Goal: Information Seeking & Learning: Learn about a topic

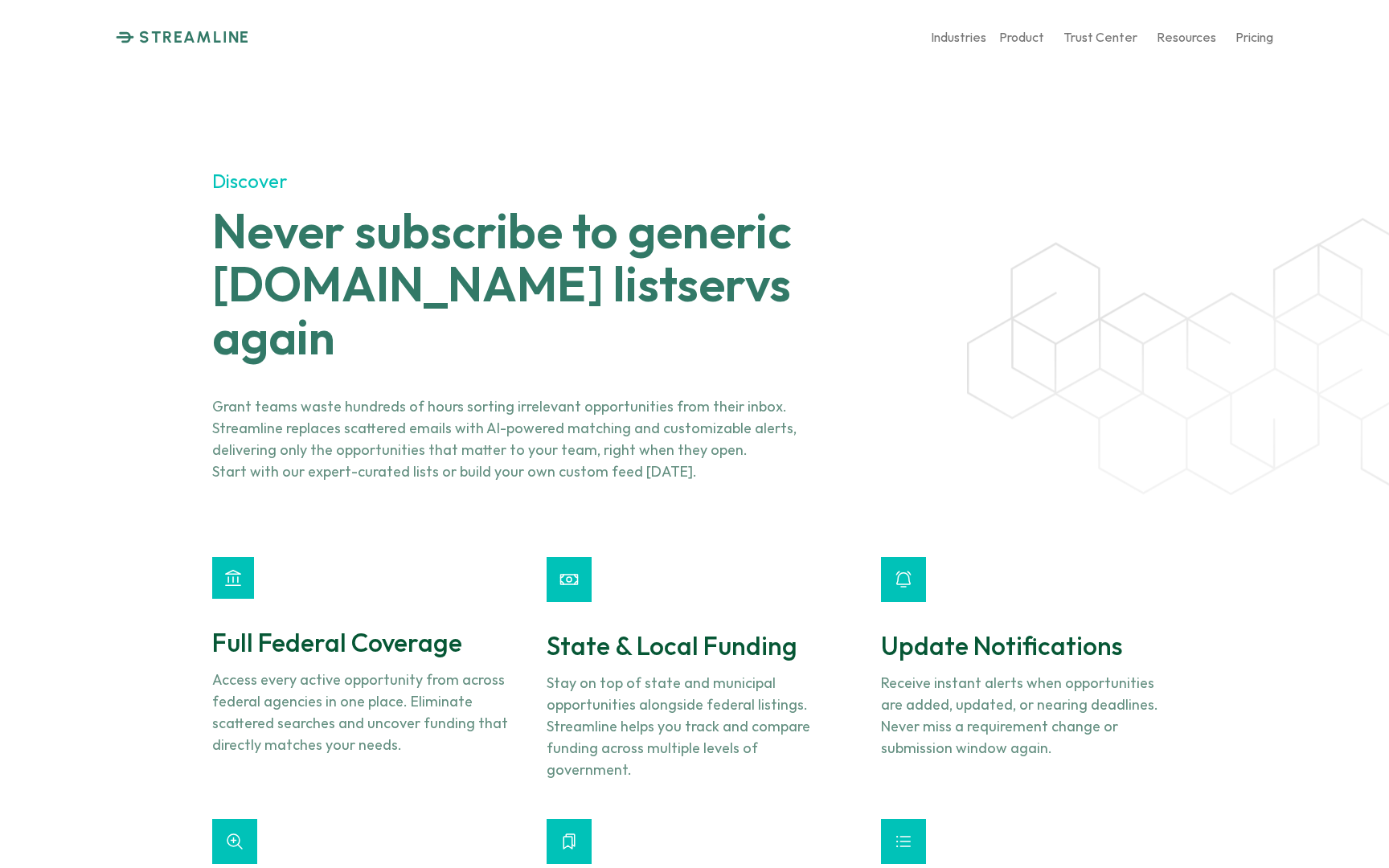
scroll to position [1441, 0]
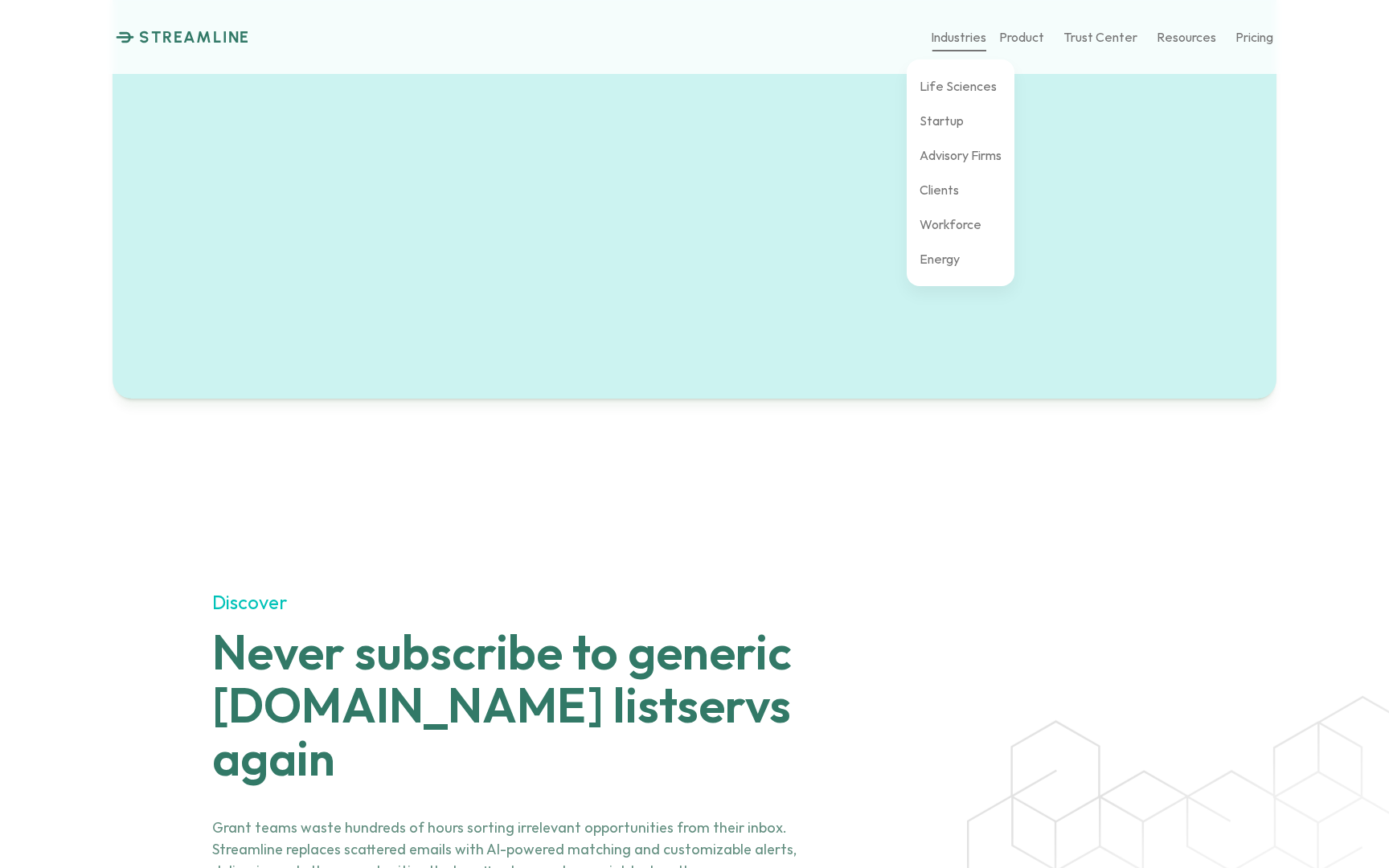
click at [977, 41] on p "Industries" at bounding box center [958, 37] width 55 height 15
click at [951, 122] on p "Startup" at bounding box center [942, 120] width 44 height 15
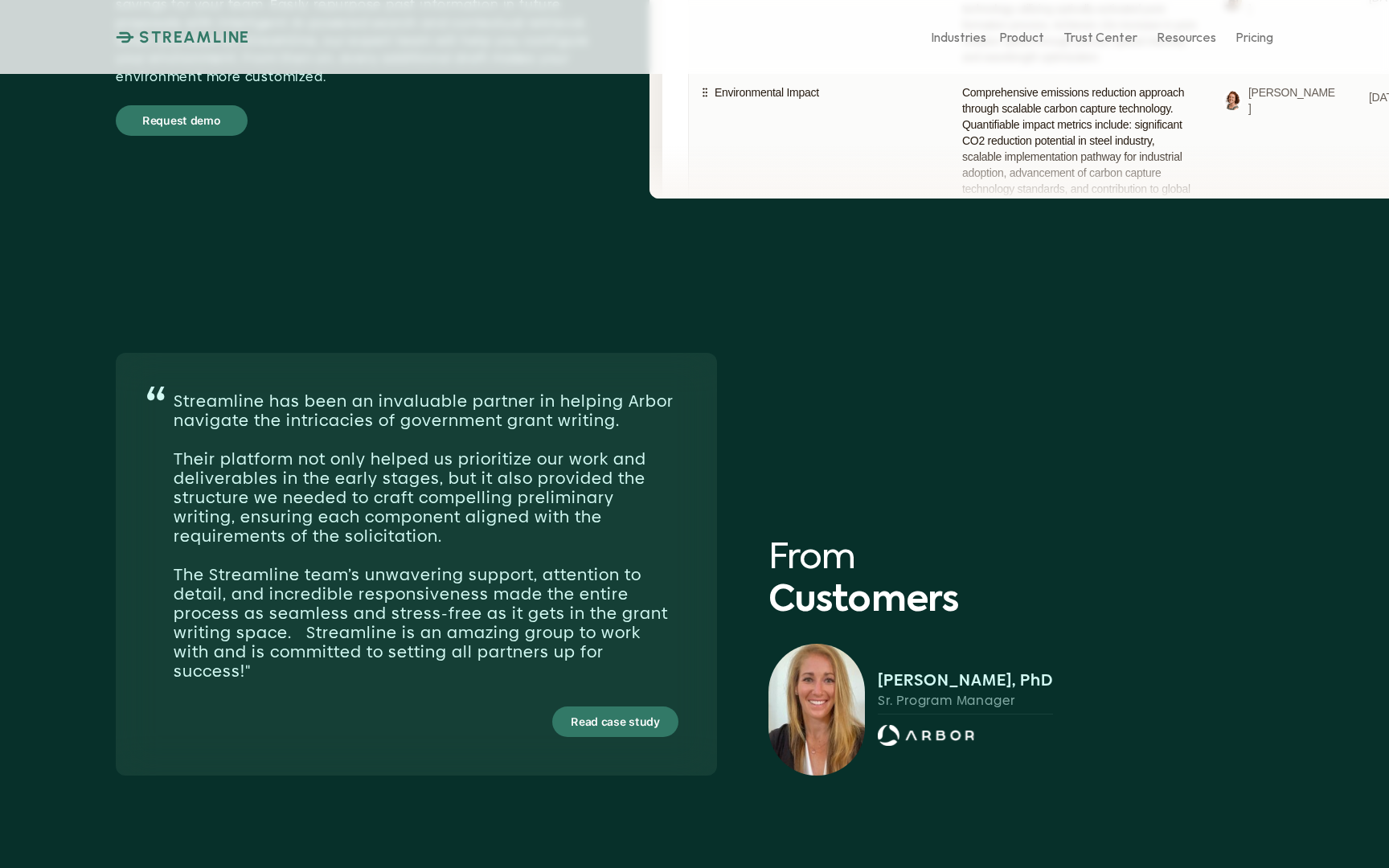
scroll to position [4711, 0]
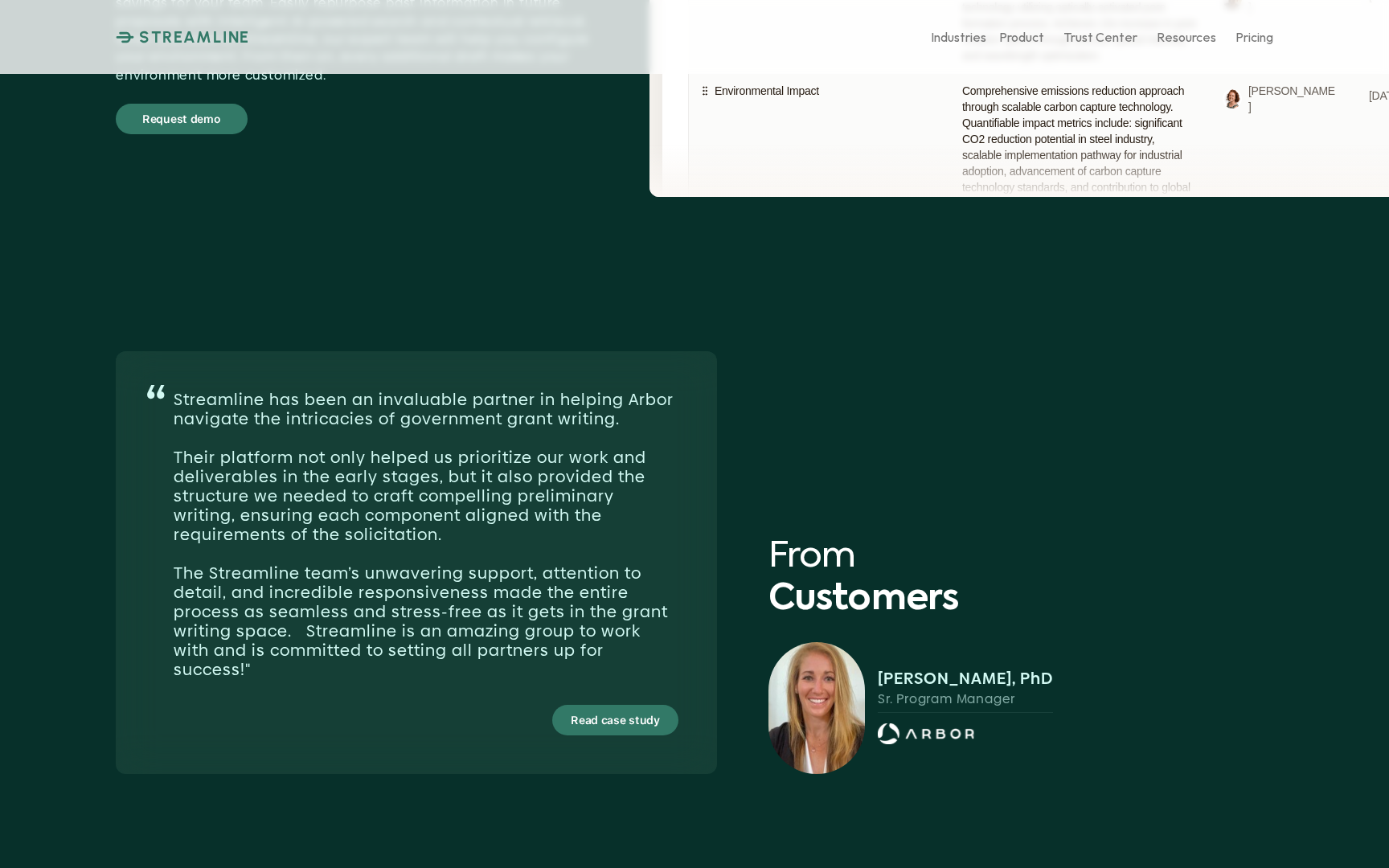
click at [659, 707] on div "Read case study" at bounding box center [616, 720] width 123 height 27
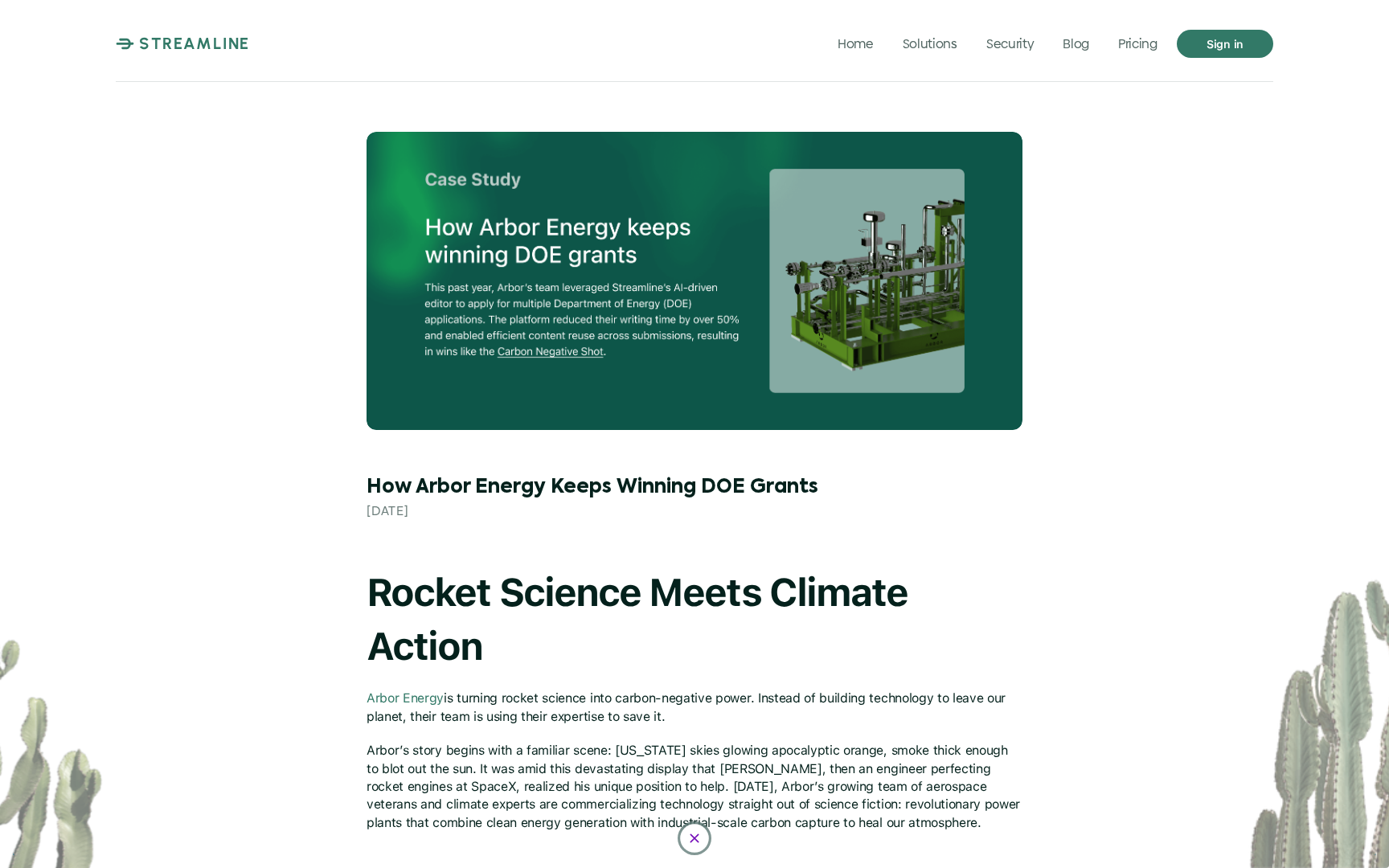
click at [697, 841] on icon at bounding box center [694, 838] width 13 height 13
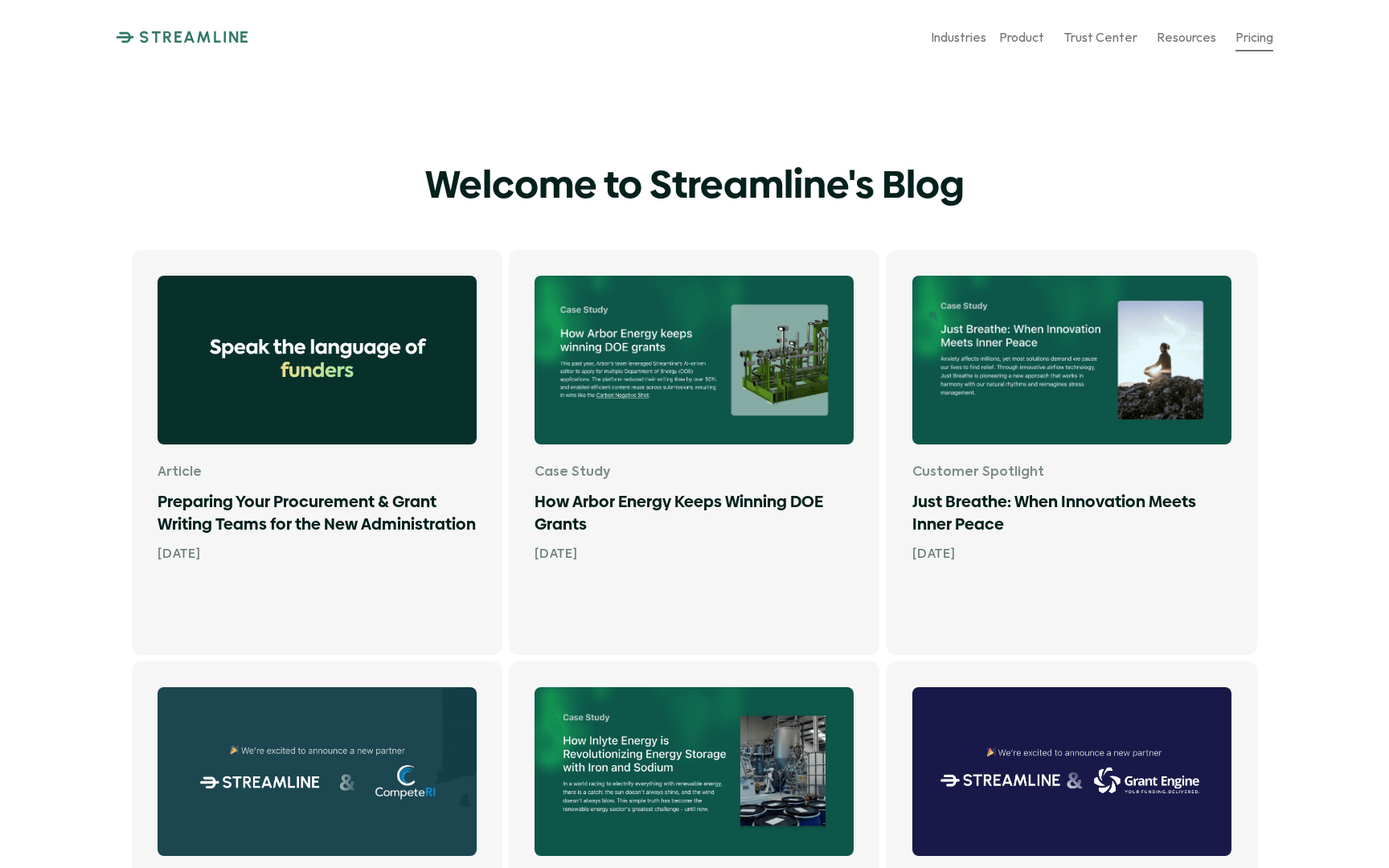
click at [1259, 38] on p "Pricing" at bounding box center [1254, 37] width 38 height 15
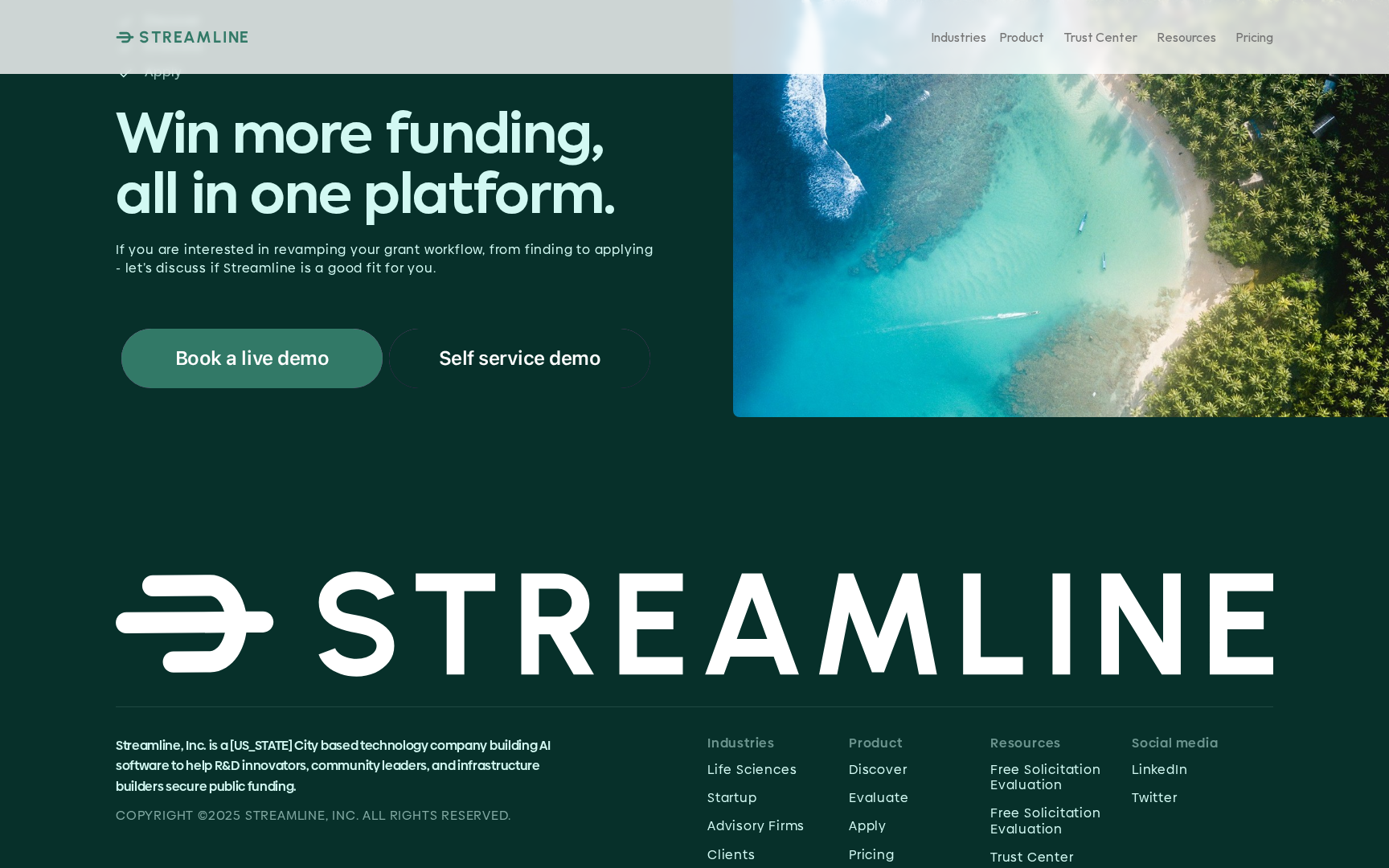
scroll to position [140, 0]
click at [554, 369] on p "Self service demo" at bounding box center [520, 359] width 162 height 21
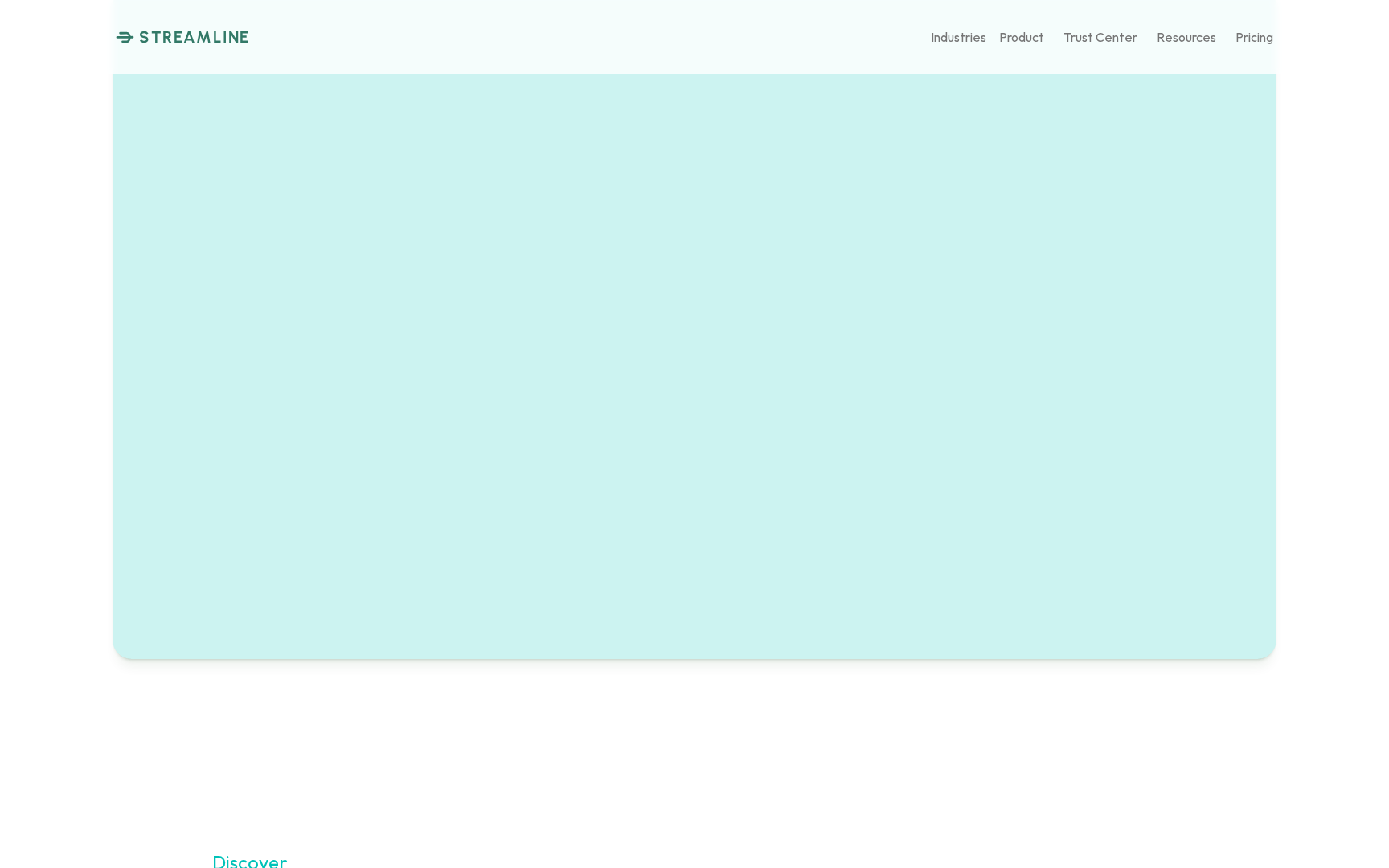
scroll to position [1050, 0]
